Goal: Task Accomplishment & Management: Use online tool/utility

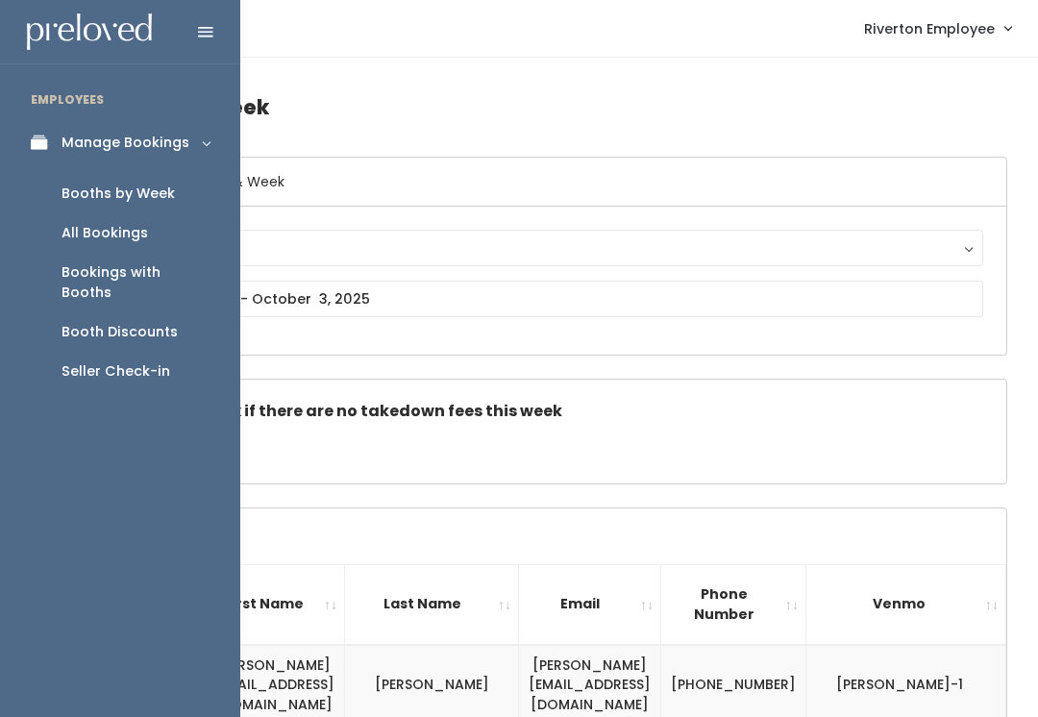
click at [129, 361] on div "Seller Check-in" at bounding box center [115, 371] width 109 height 20
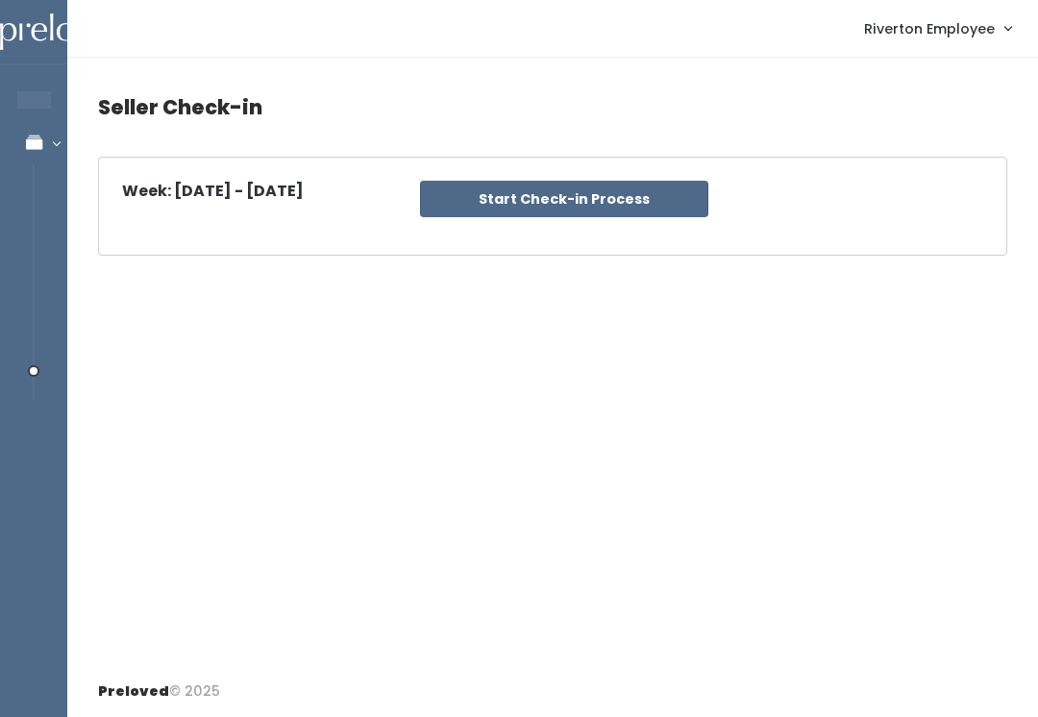
click at [653, 169] on div "Week: Oct 4 - Oct 10, 2025 Riverton Start Check-in Process" at bounding box center [552, 206] width 907 height 97
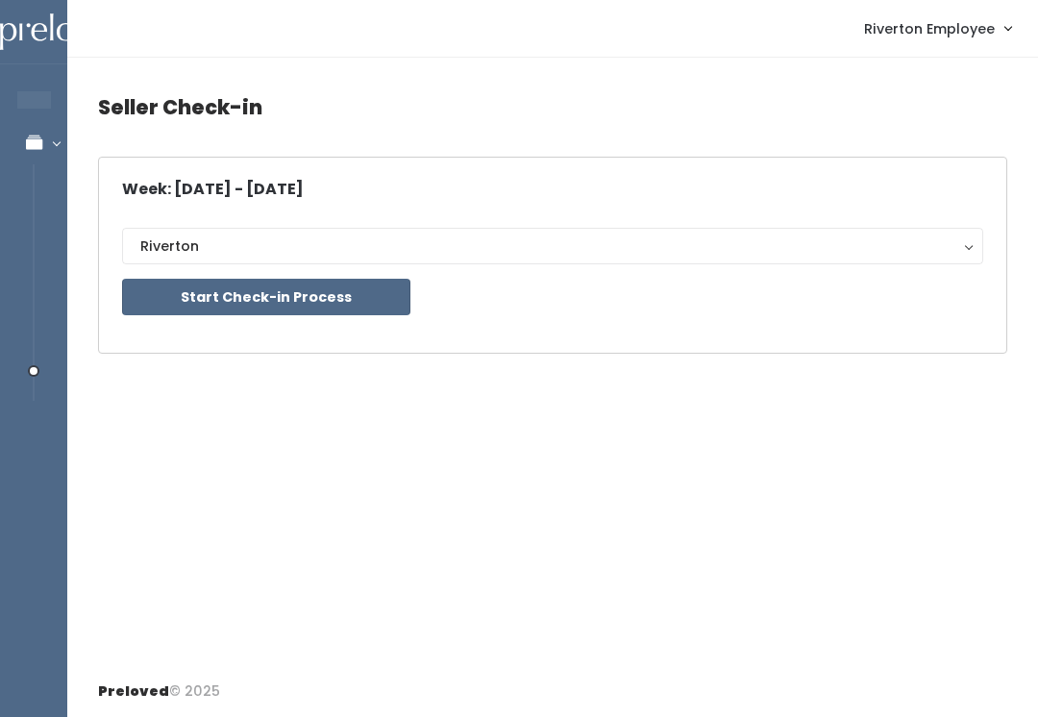
click at [473, 262] on button "Riverton" at bounding box center [552, 246] width 861 height 37
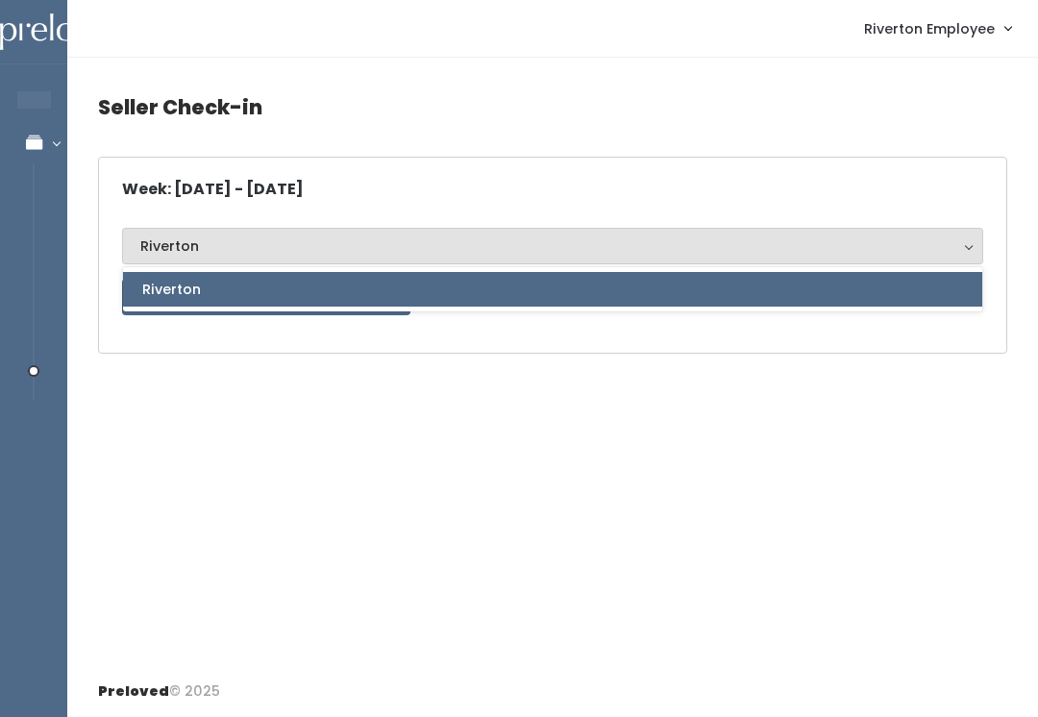
click at [522, 444] on div "Seller Check-in Week: Oct 4 - Oct 10, 2025 Riverton Riverton Riverton Start Che…" at bounding box center [552, 362] width 970 height 608
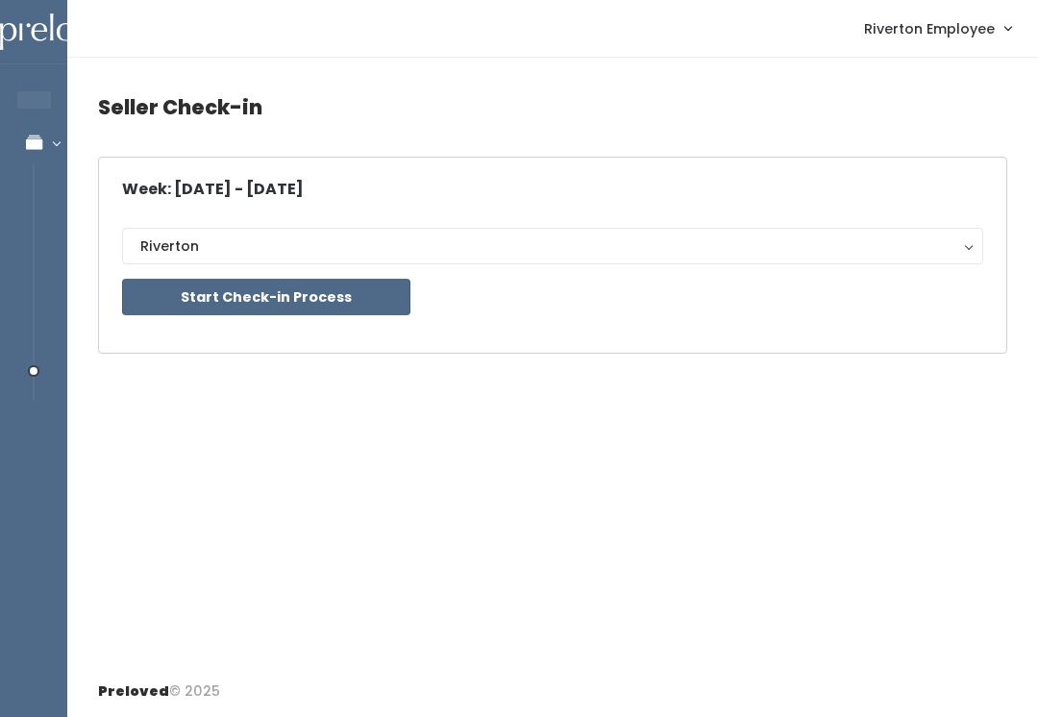
click at [650, 228] on button "Riverton" at bounding box center [552, 246] width 861 height 37
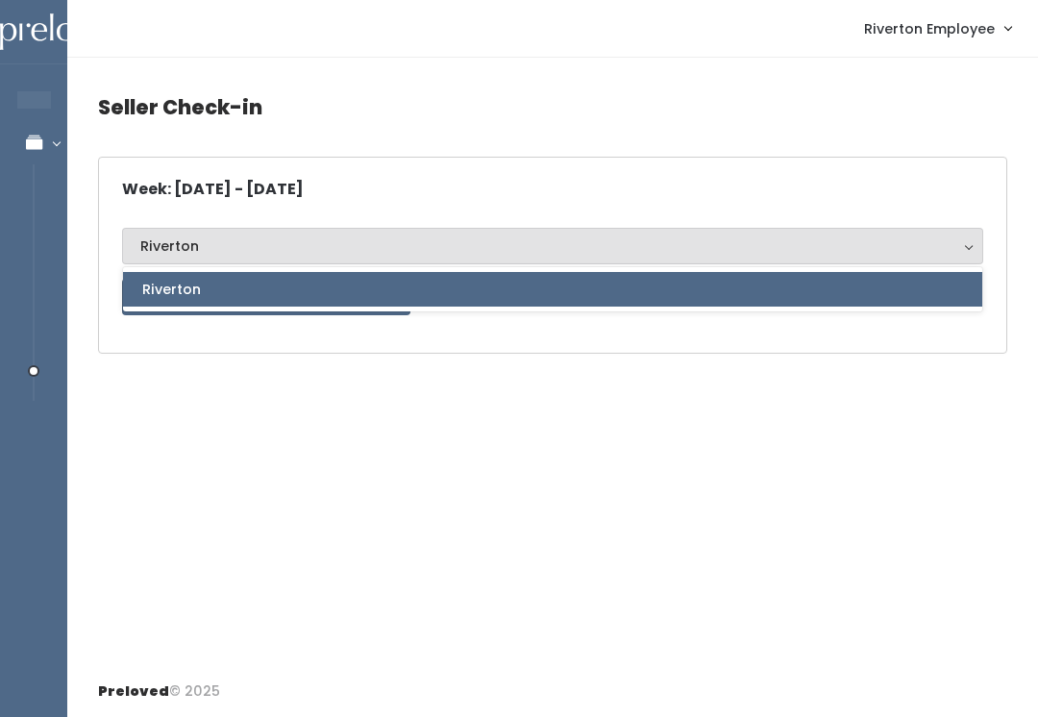
click at [643, 371] on div "Seller Check-in Week: Oct 4 - Oct 10, 2025 Riverton Riverton Riverton Start Che…" at bounding box center [552, 362] width 970 height 608
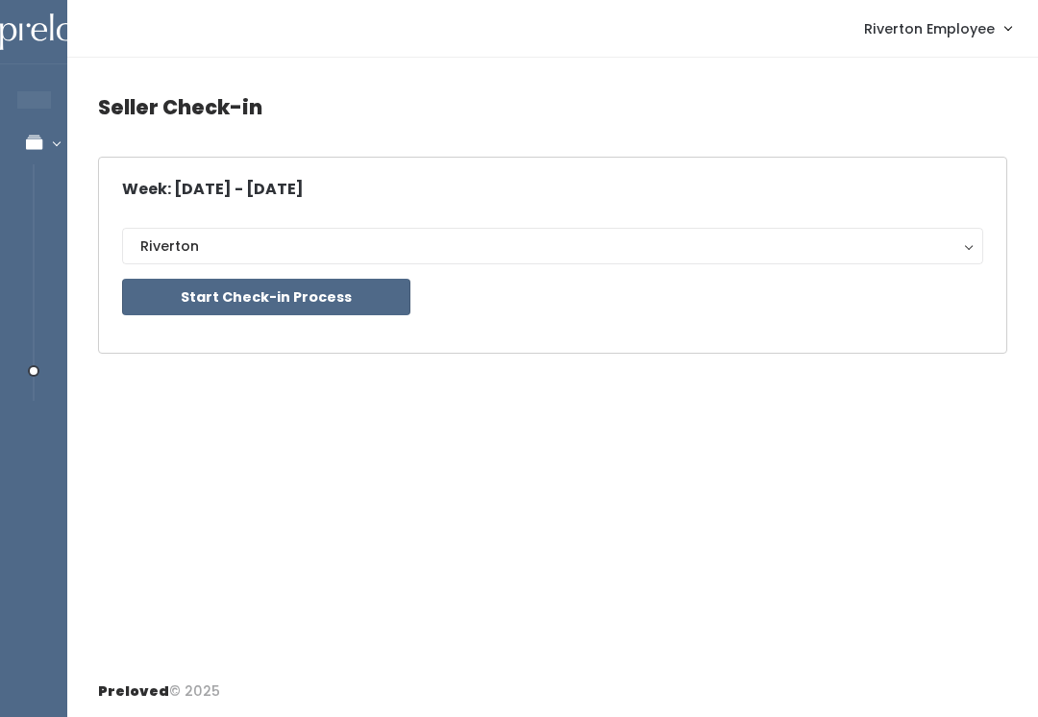
click at [216, 110] on h4 "Seller Check-in" at bounding box center [552, 107] width 909 height 53
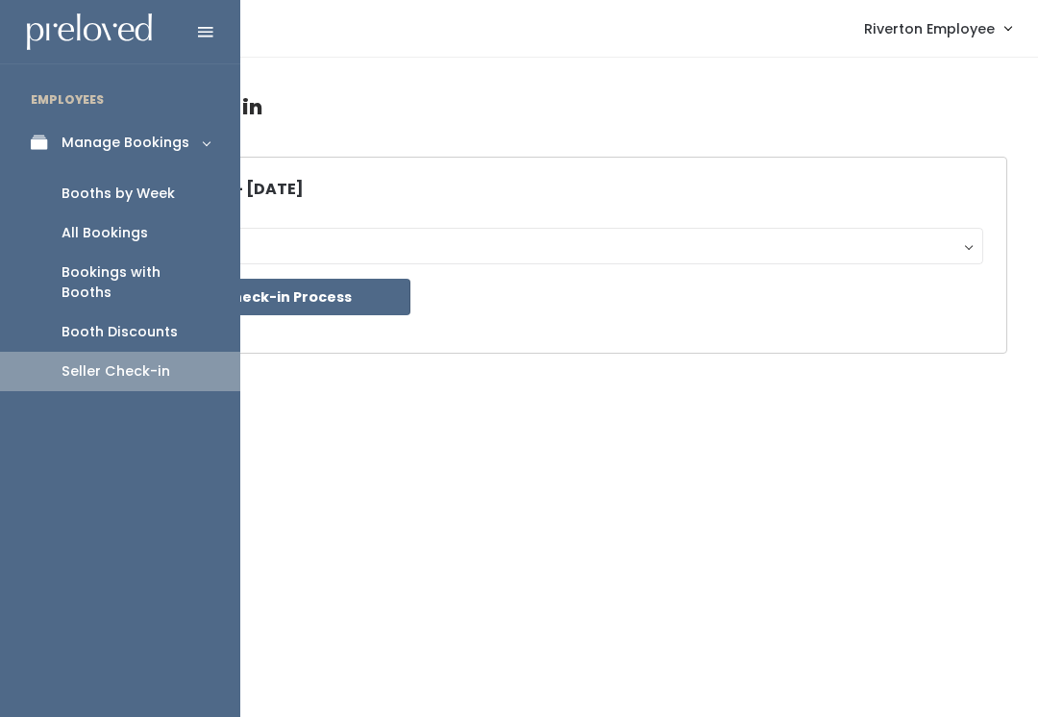
click at [107, 238] on div "All Bookings" at bounding box center [104, 233] width 86 height 20
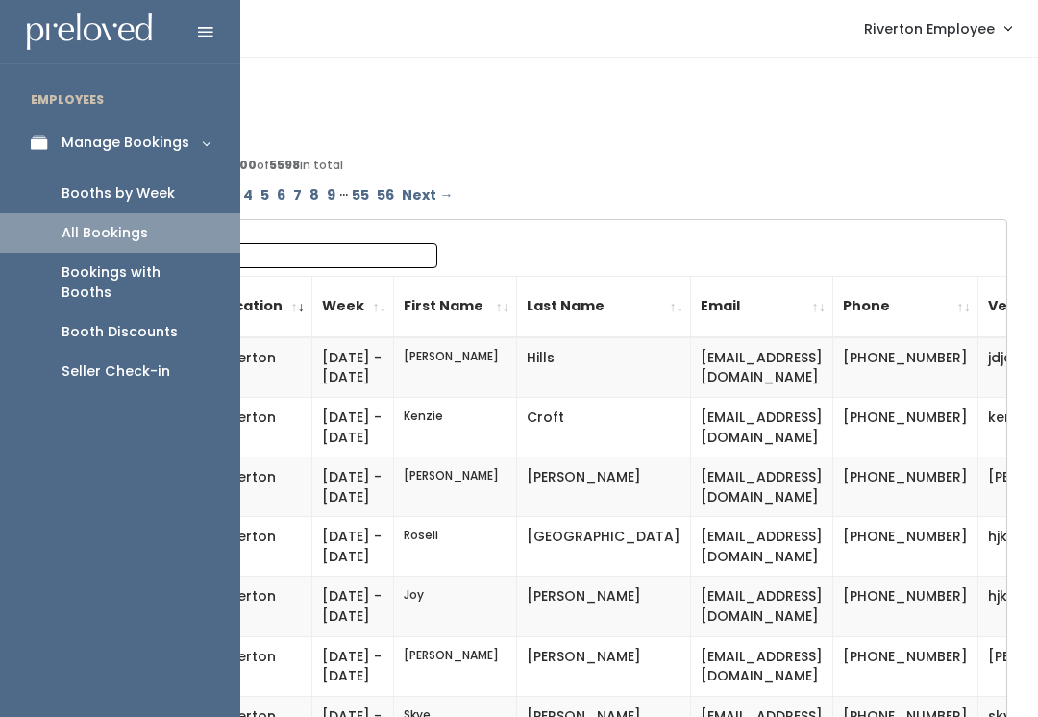
click at [135, 207] on link "Booths by Week" at bounding box center [120, 193] width 240 height 39
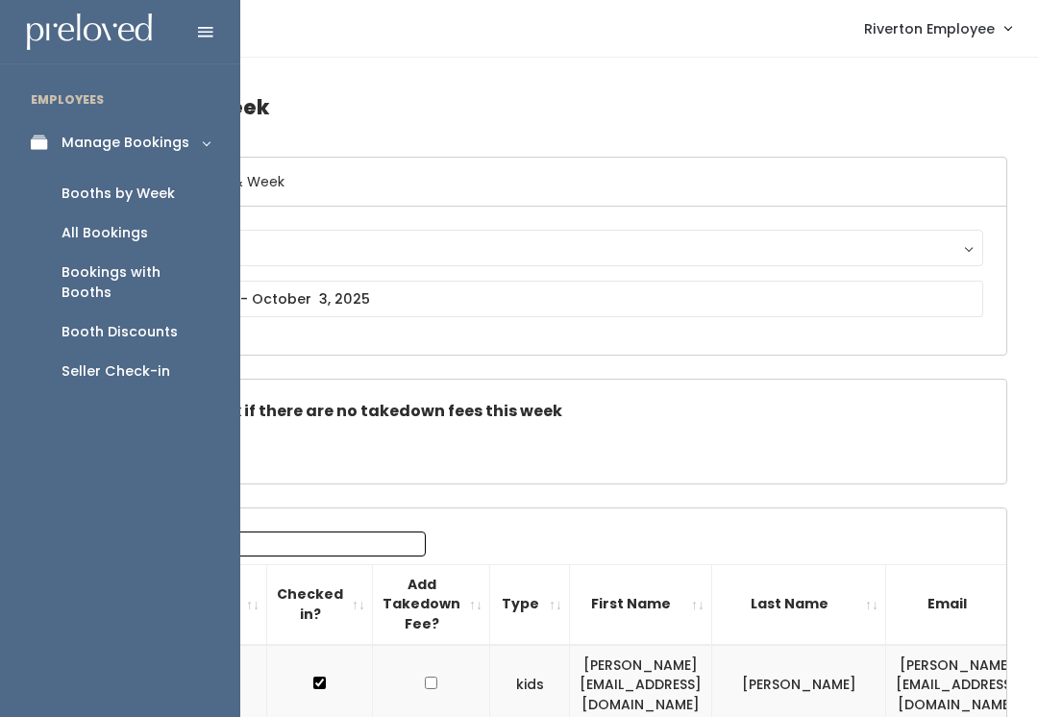
click at [137, 361] on link "Seller Check-in" at bounding box center [120, 371] width 240 height 39
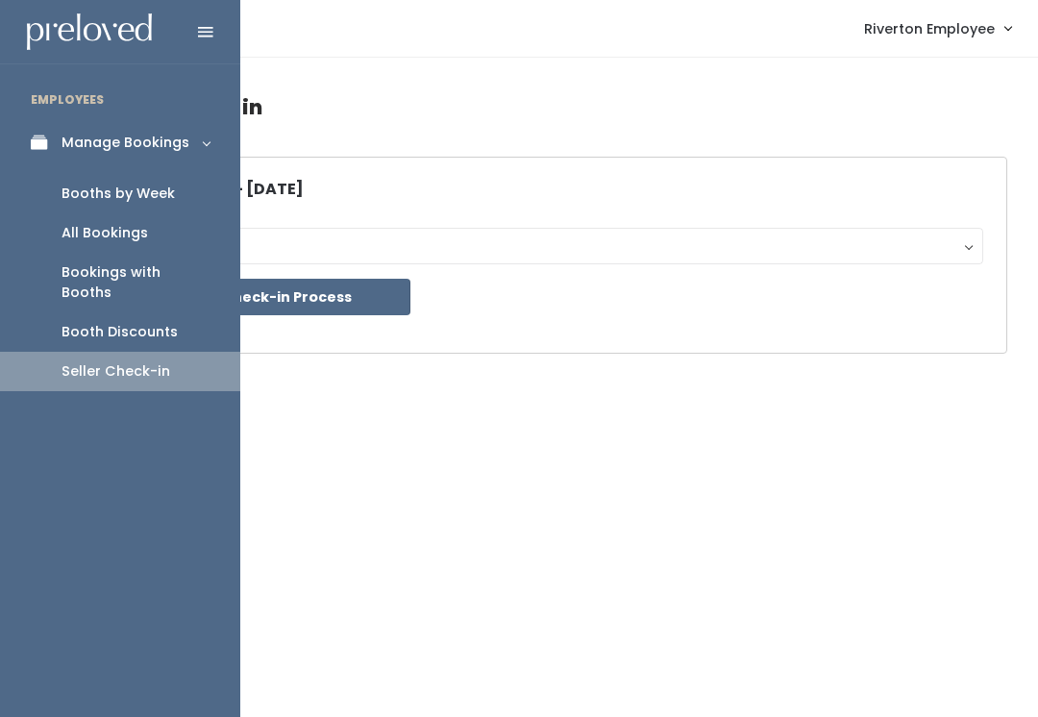
click at [156, 160] on link "Manage Bookings" at bounding box center [120, 142] width 240 height 43
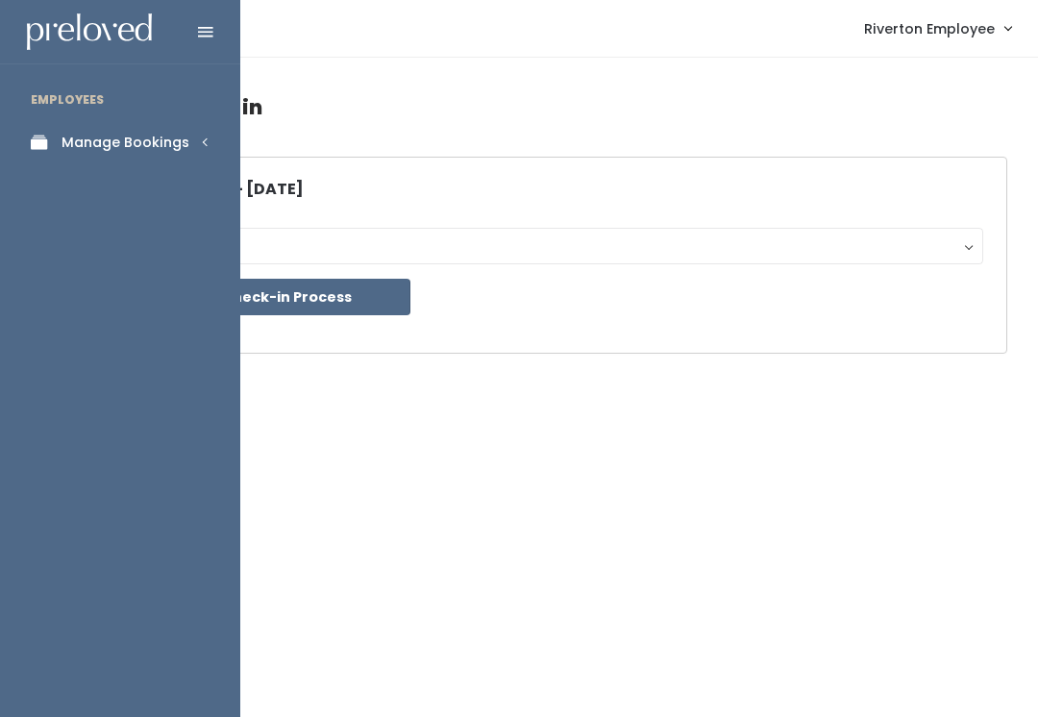
click at [155, 203] on ul "EMPLOYEES Manage Bookings Booths by Week All Bookings Bookings with Booths Boot…" at bounding box center [120, 396] width 240 height 641
click at [178, 141] on div "Manage Bookings" at bounding box center [125, 143] width 128 height 20
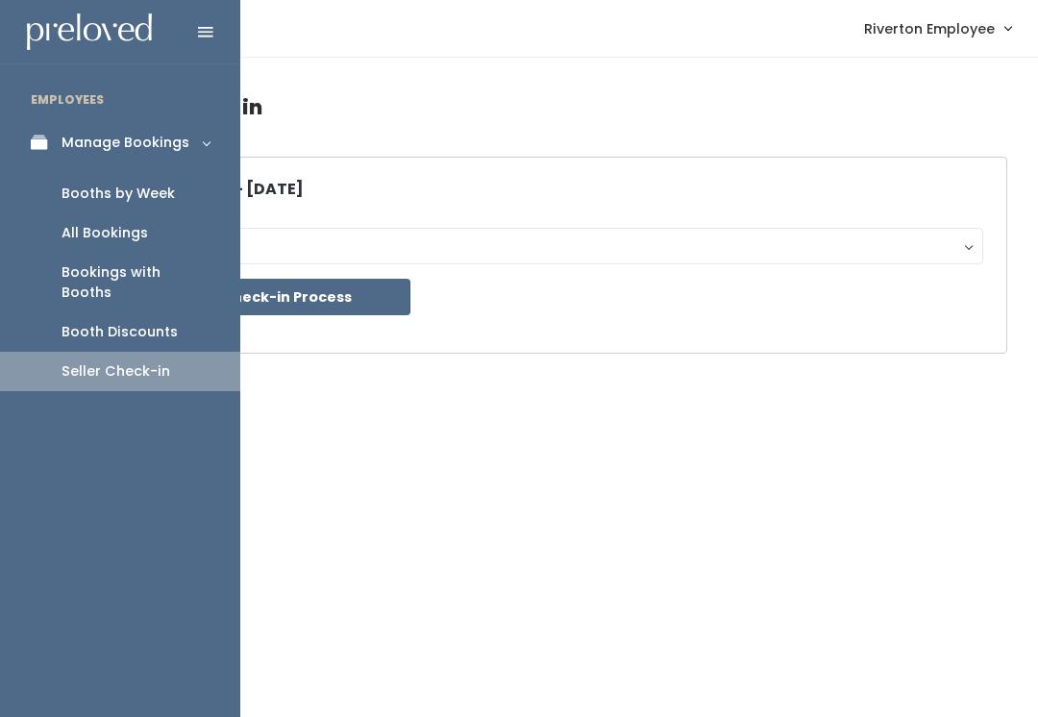
click at [141, 202] on div "Booths by Week" at bounding box center [117, 194] width 113 height 20
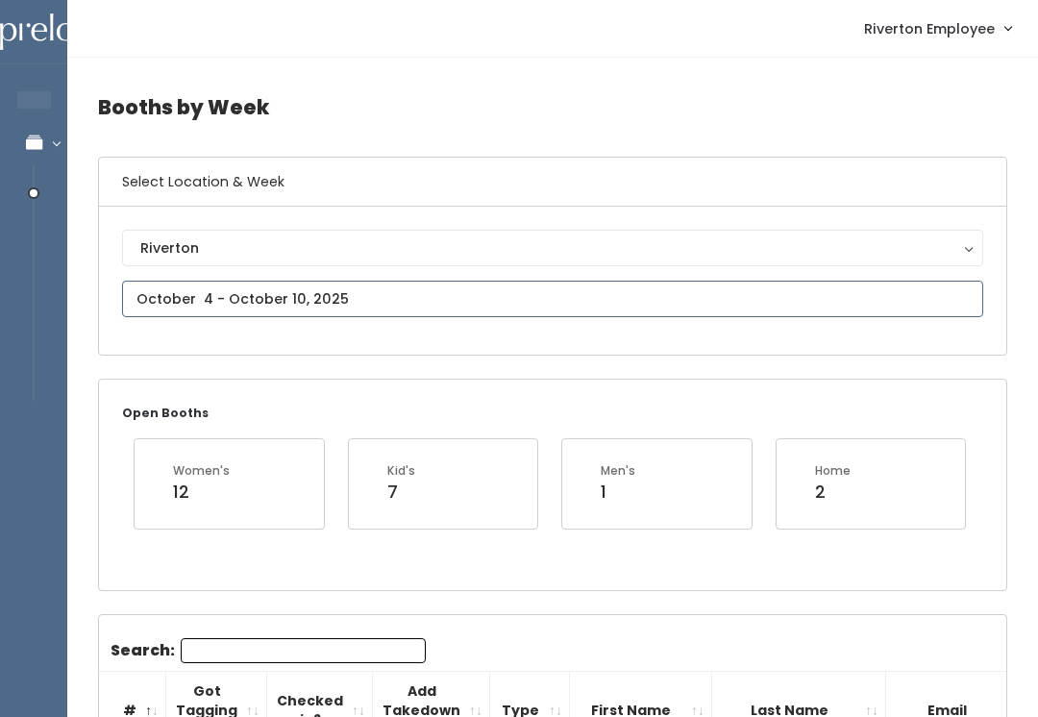
click at [675, 312] on input "text" at bounding box center [552, 299] width 861 height 37
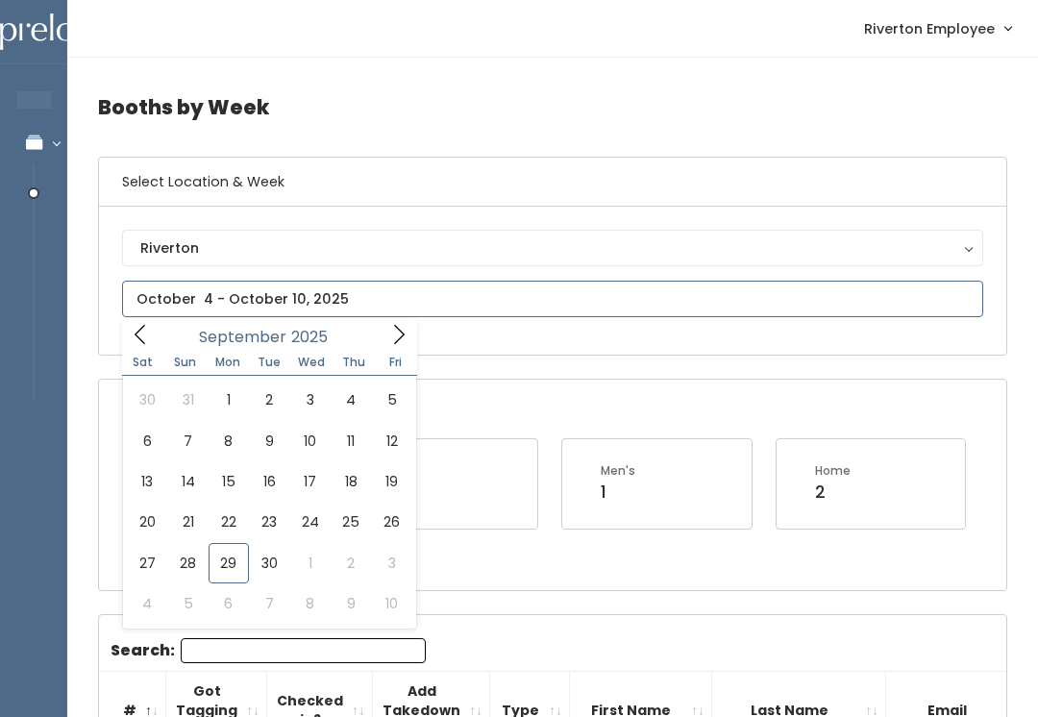
type input "[DATE] to [DATE]"
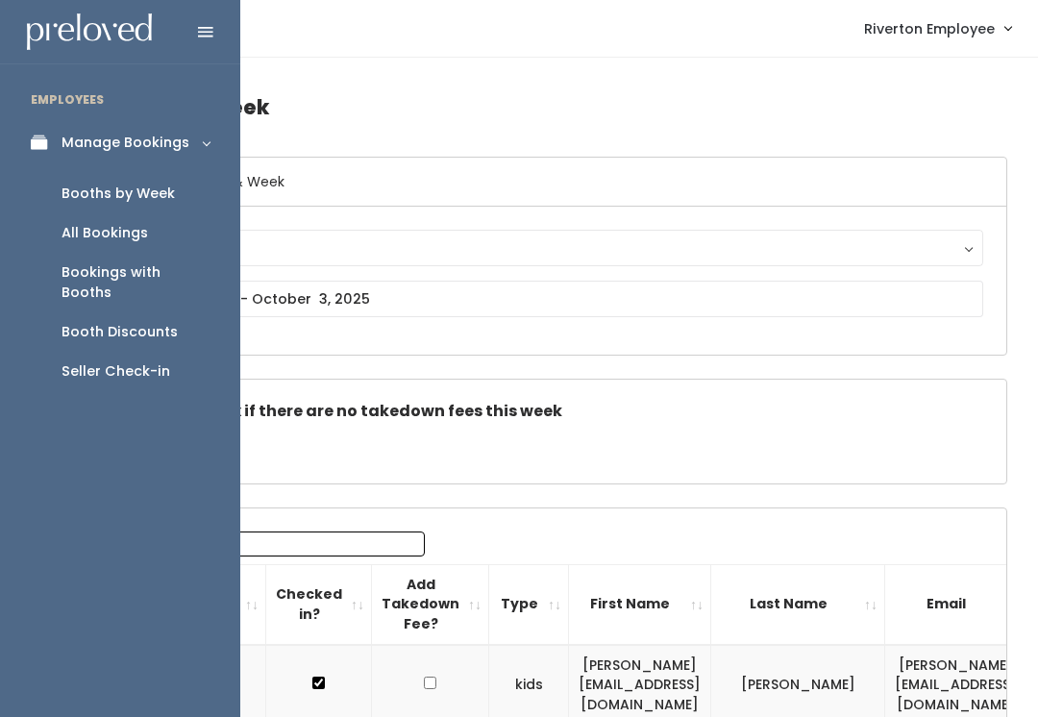
click at [100, 361] on div "Seller Check-in" at bounding box center [115, 371] width 109 height 20
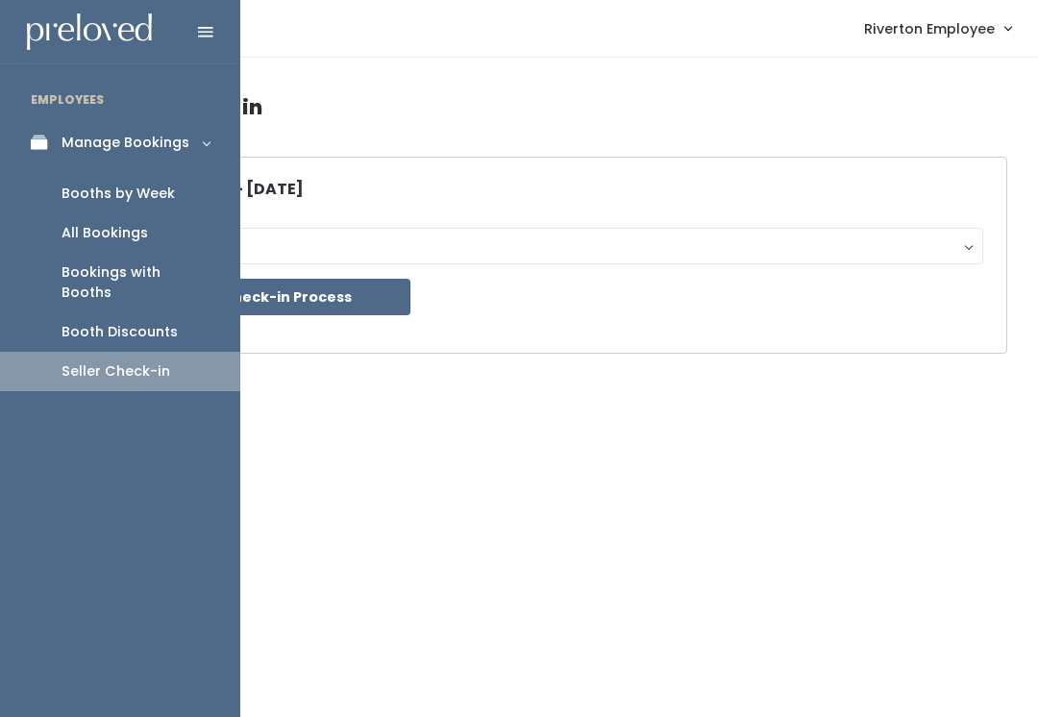
click at [106, 216] on link "All Bookings" at bounding box center [120, 232] width 240 height 39
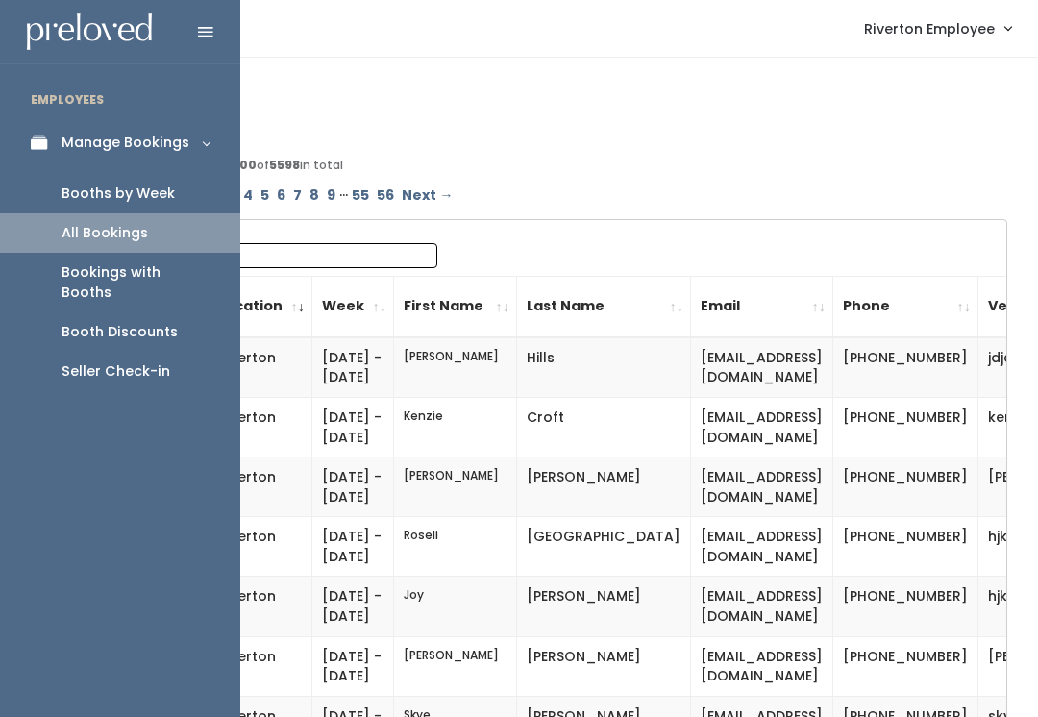
click at [80, 193] on div "Booths by Week" at bounding box center [117, 194] width 113 height 20
